Goal: Navigation & Orientation: Find specific page/section

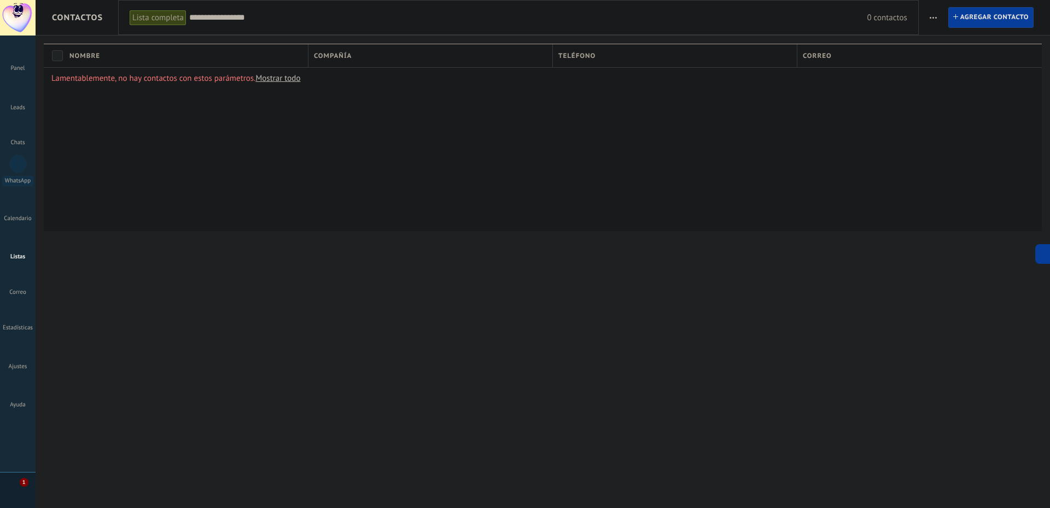
click at [23, 95] on div at bounding box center [18, 91] width 16 height 20
